Goal: Navigation & Orientation: Find specific page/section

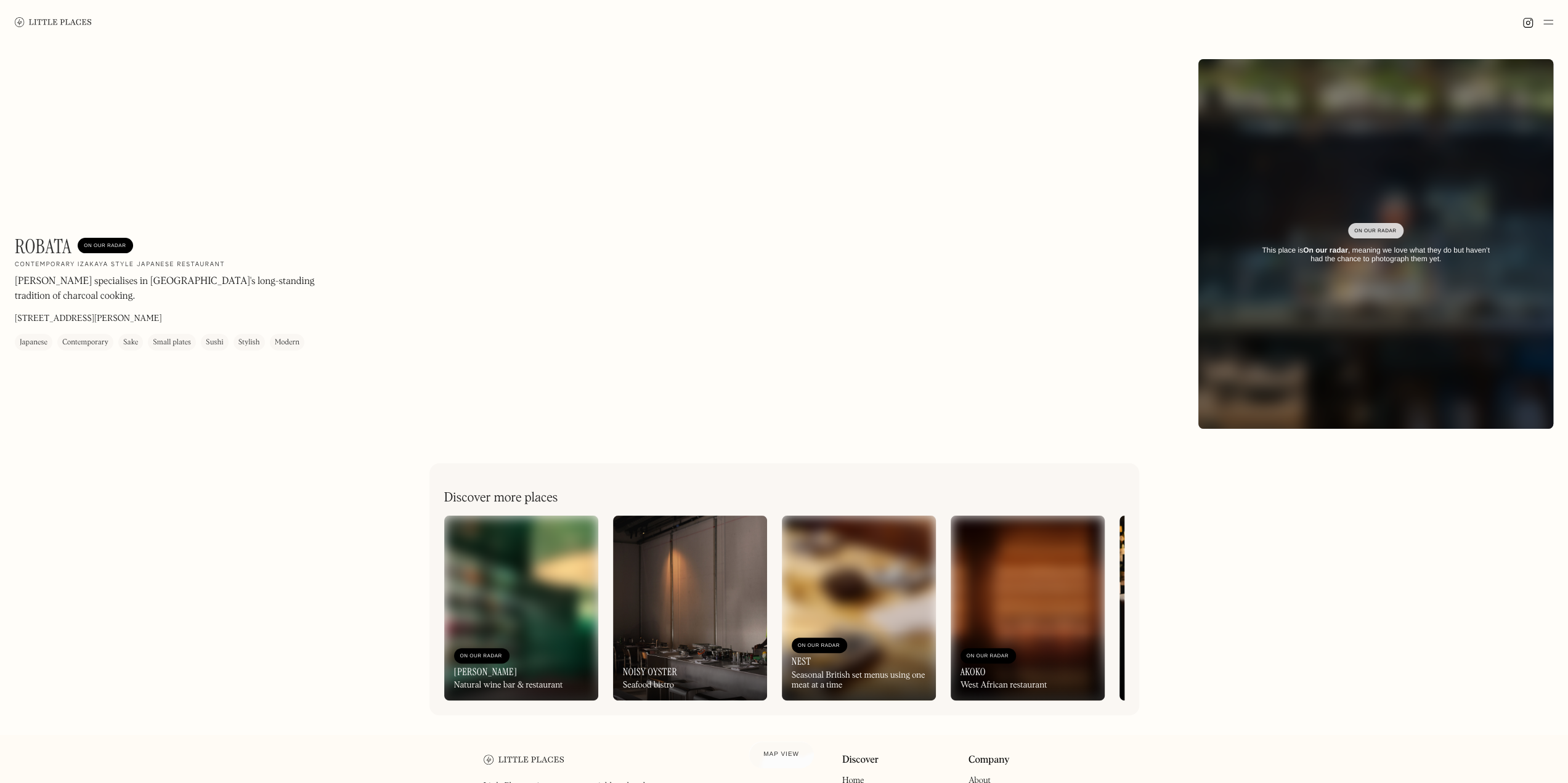
click at [1544, 25] on img at bounding box center [1547, 22] width 10 height 15
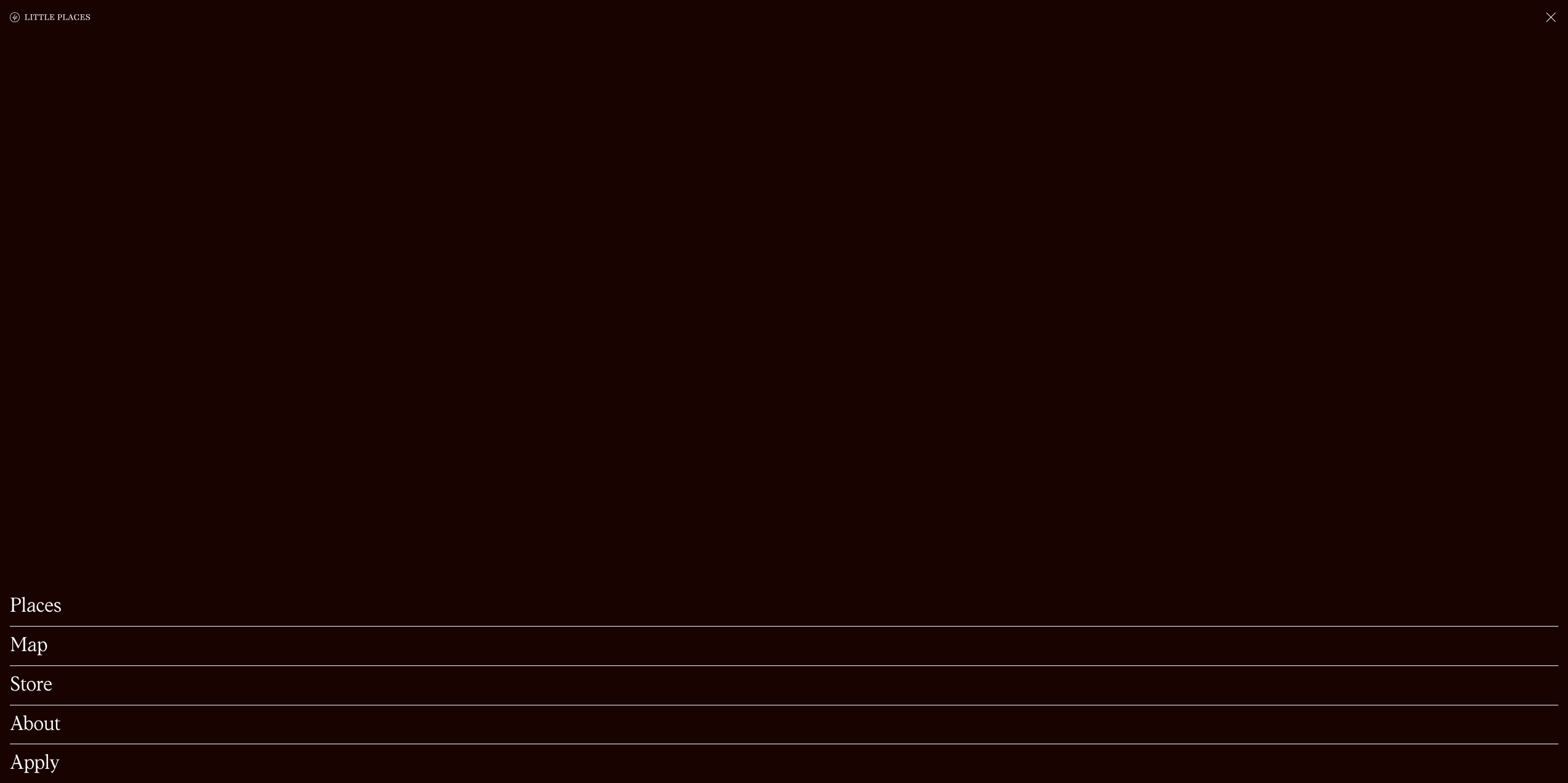
click at [31, 636] on link "Map" at bounding box center [783, 645] width 1548 height 19
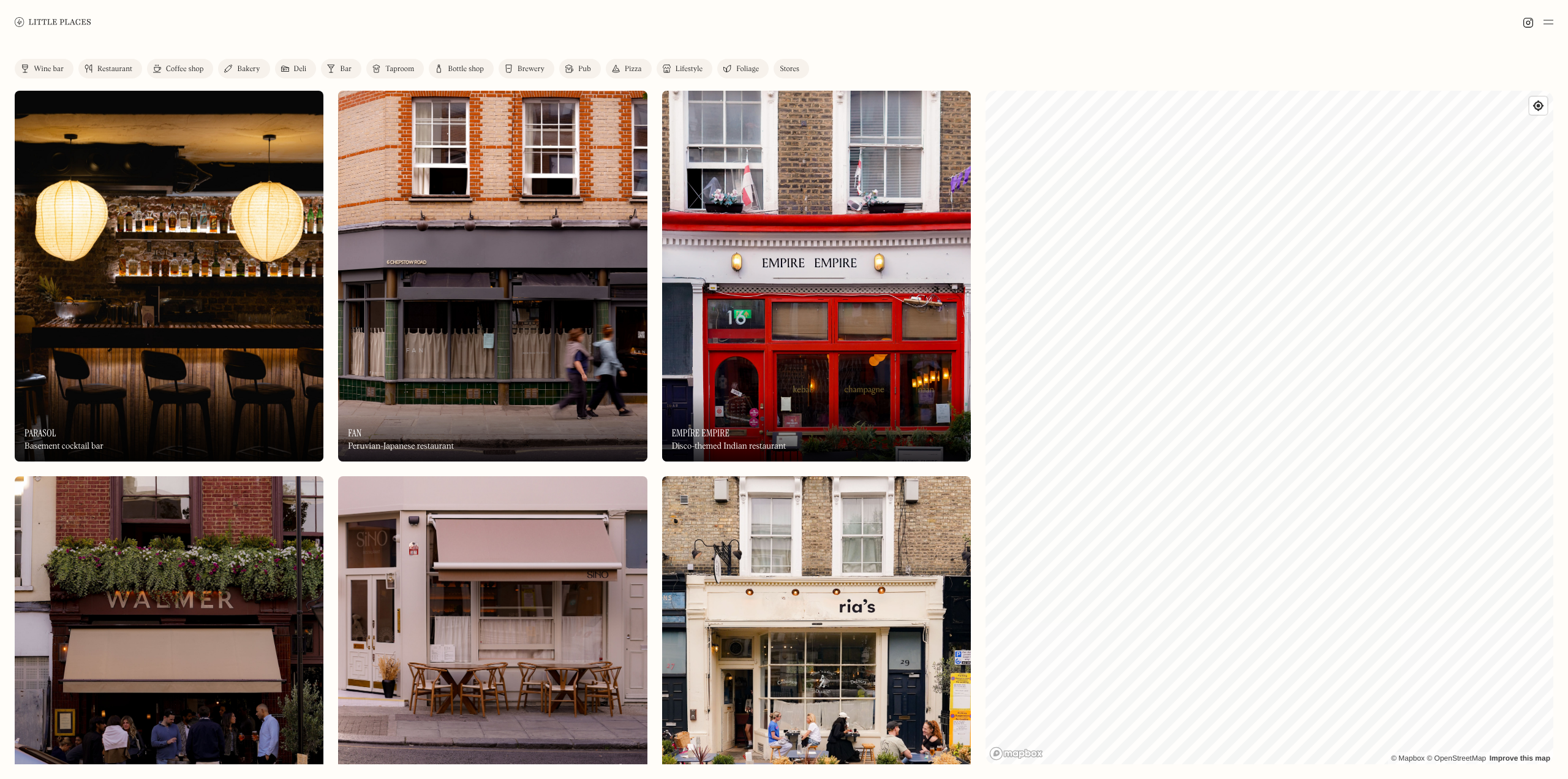
click at [537, 66] on div "Brewery" at bounding box center [531, 70] width 27 height 7
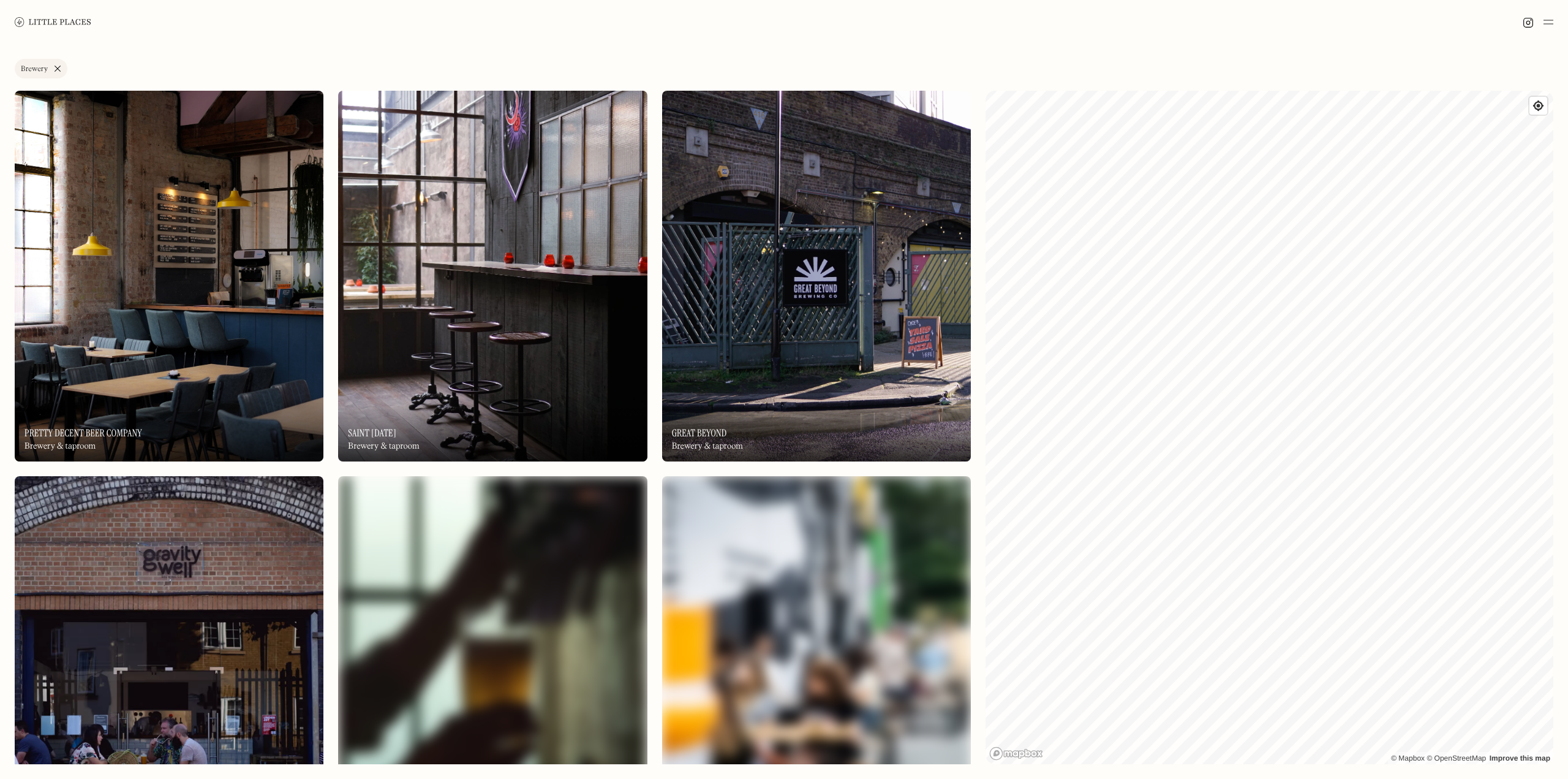
click at [1568, 481] on div "Label Brewery Wine bar Restaurant Coffee shop Bakery Deli Bar Taproom Bottle sh…" at bounding box center [784, 411] width 1568 height 734
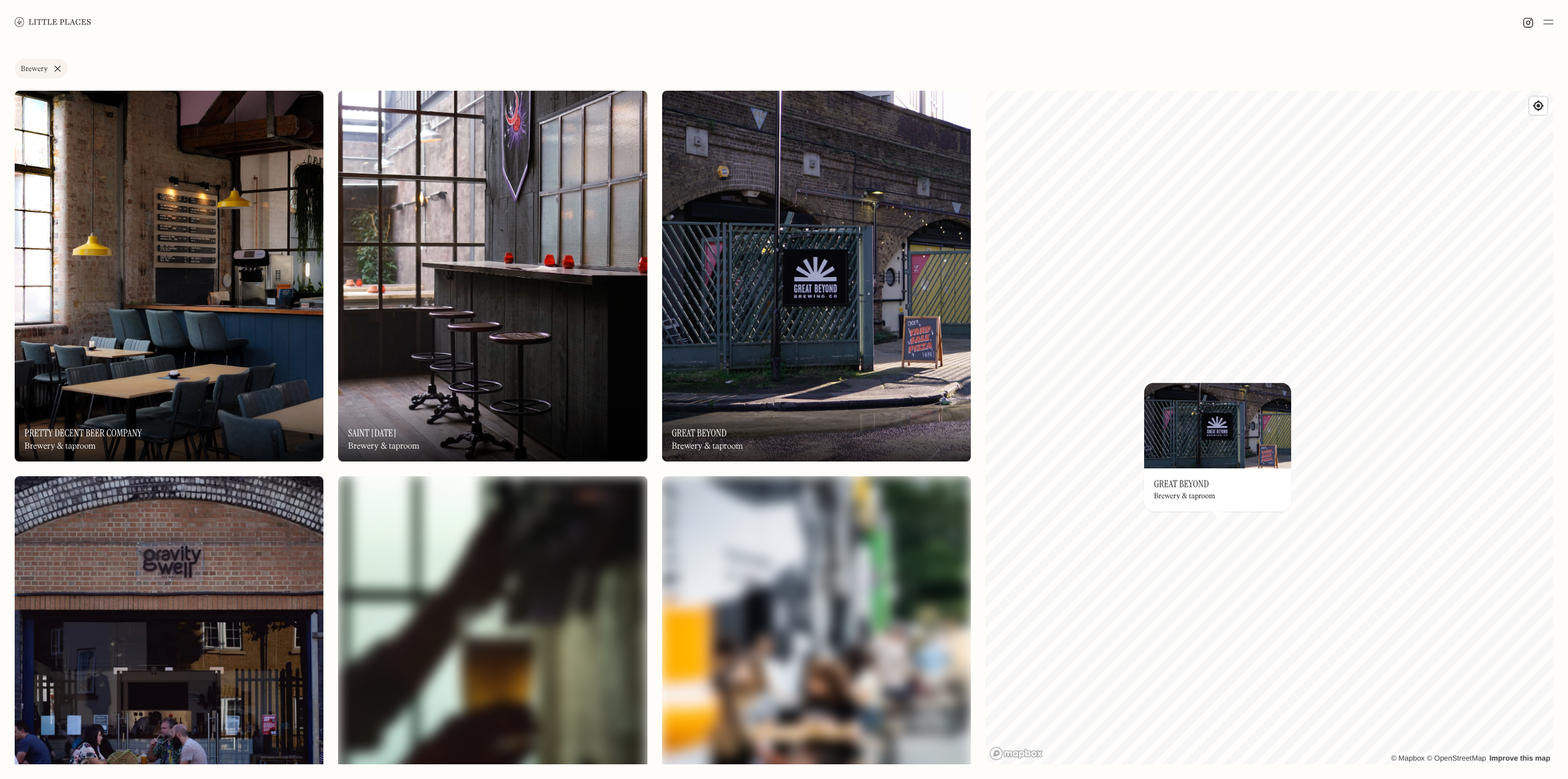
click at [59, 70] on link "Brewery" at bounding box center [41, 68] width 53 height 20
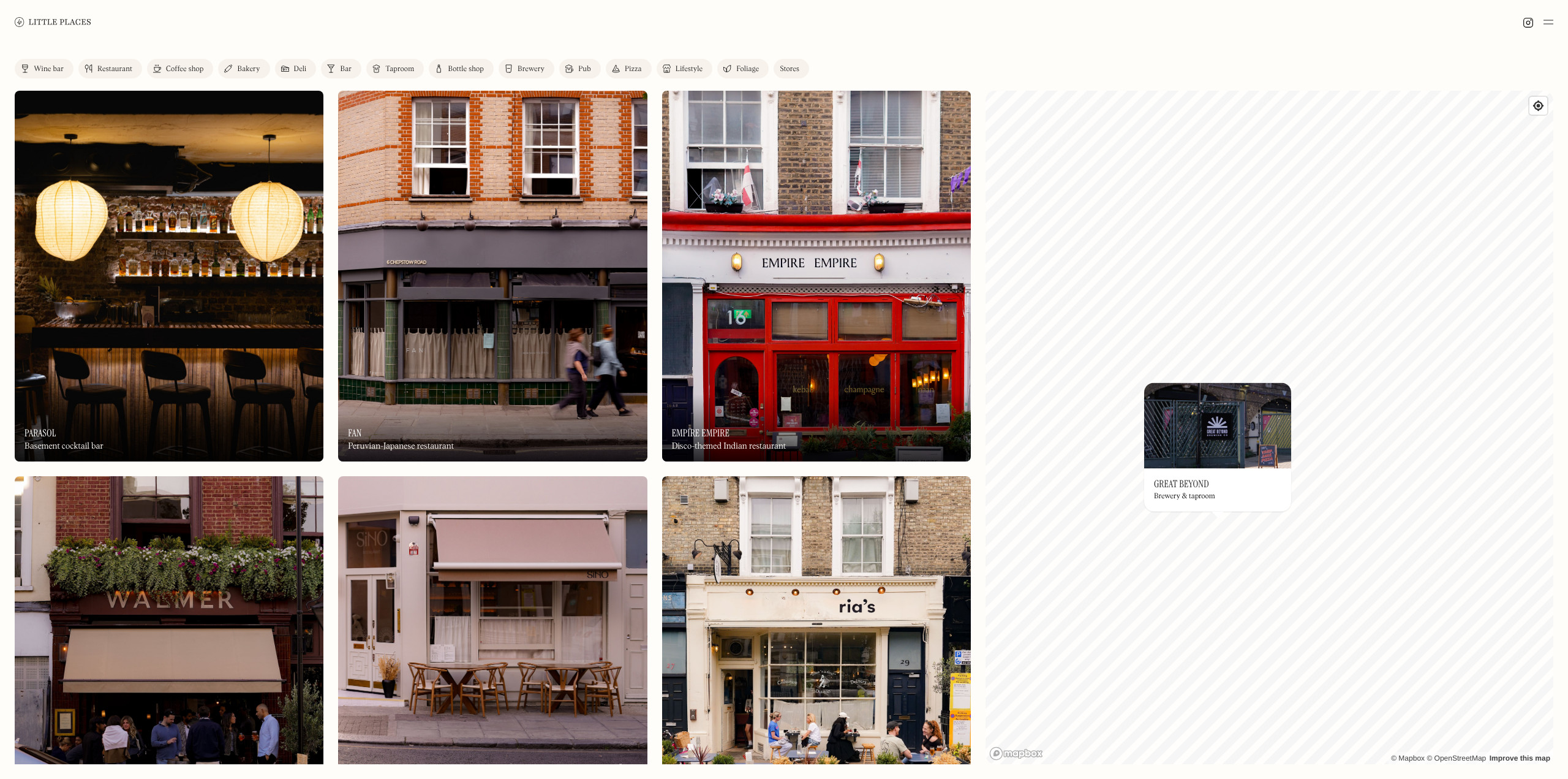
click at [575, 64] on link "Pub" at bounding box center [580, 68] width 42 height 20
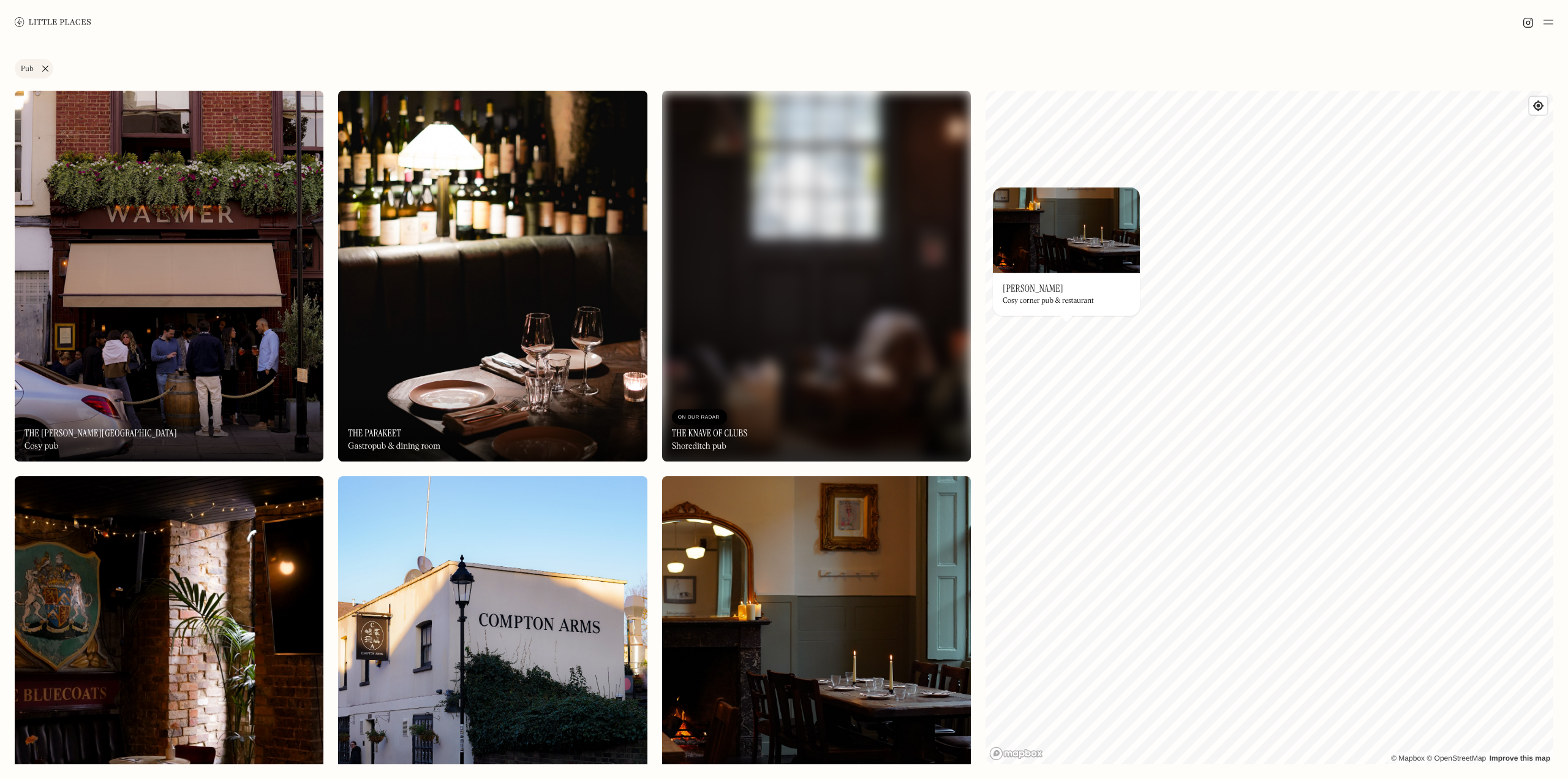
click at [45, 70] on link "Pub" at bounding box center [34, 68] width 39 height 20
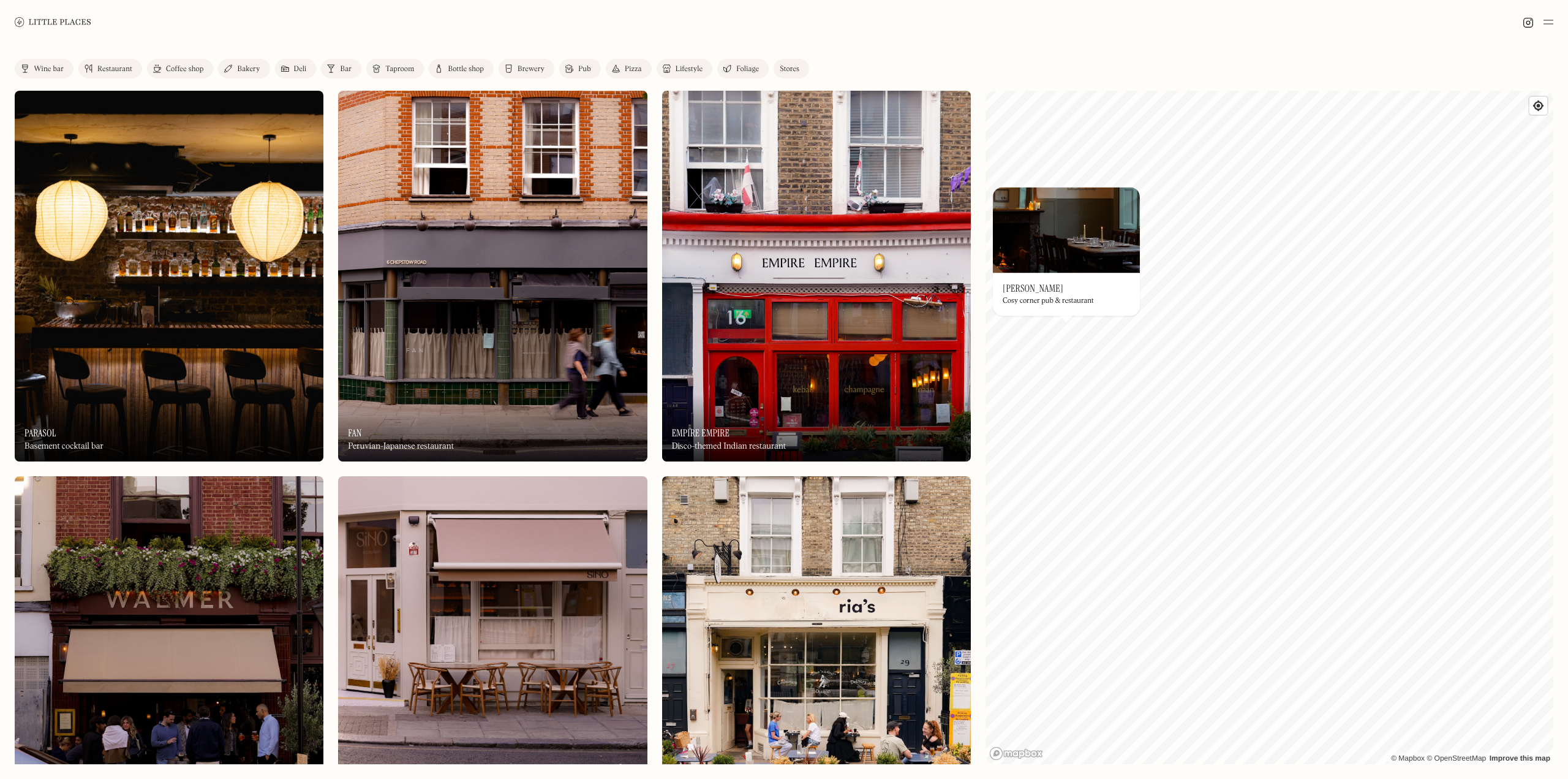
click at [630, 67] on div "Pizza" at bounding box center [633, 70] width 17 height 7
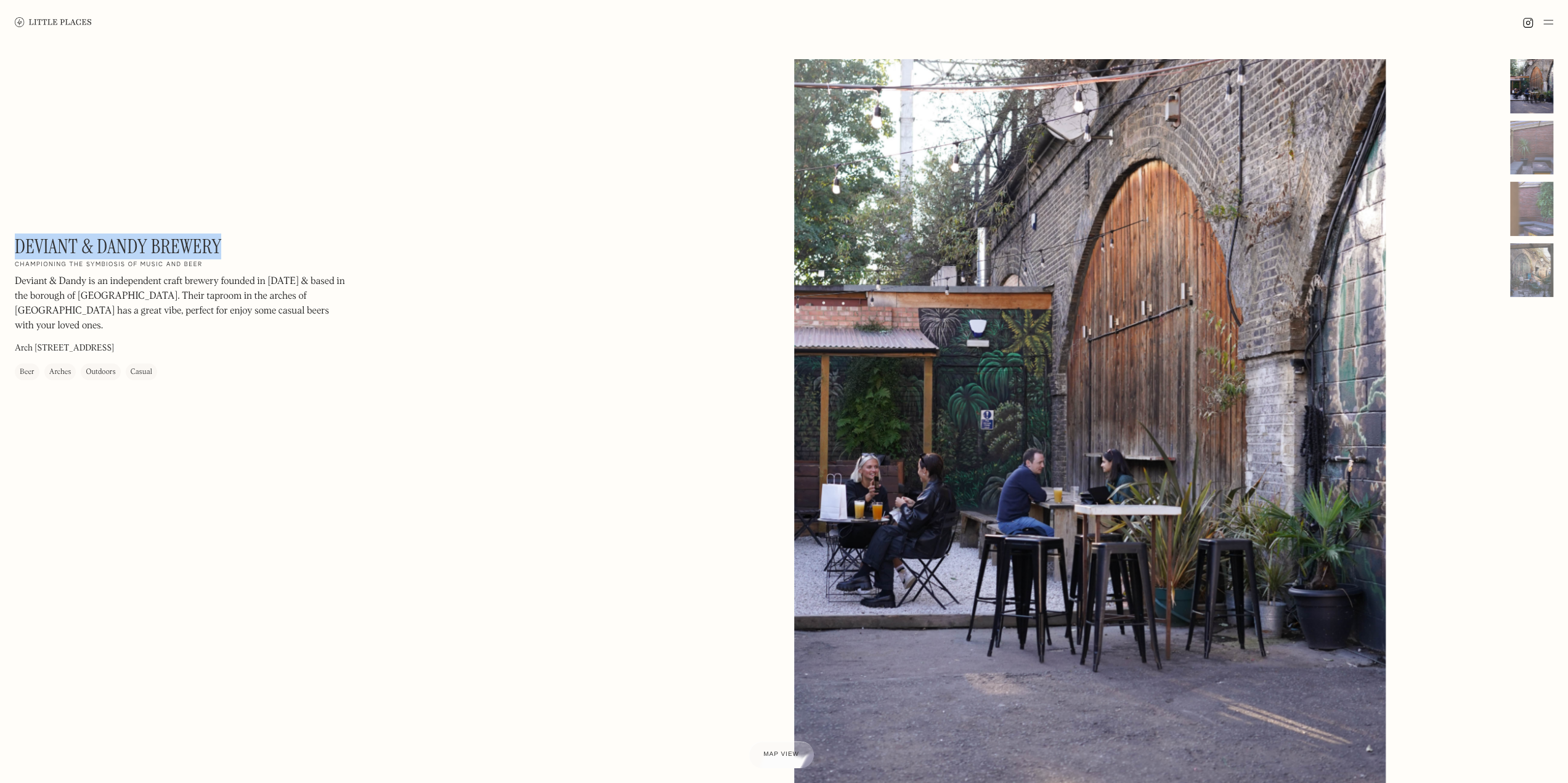
drag, startPoint x: 241, startPoint y: 244, endPoint x: 17, endPoint y: 244, distance: 224.0
click at [17, 244] on div "Deviant & Dandy Brewery On Our Radar Championing the symbiosis of music and bee…" at bounding box center [181, 308] width 333 height 146
copy h1 "Deviant & Dandy Brewery"
